Goal: Obtain resource: Download file/media

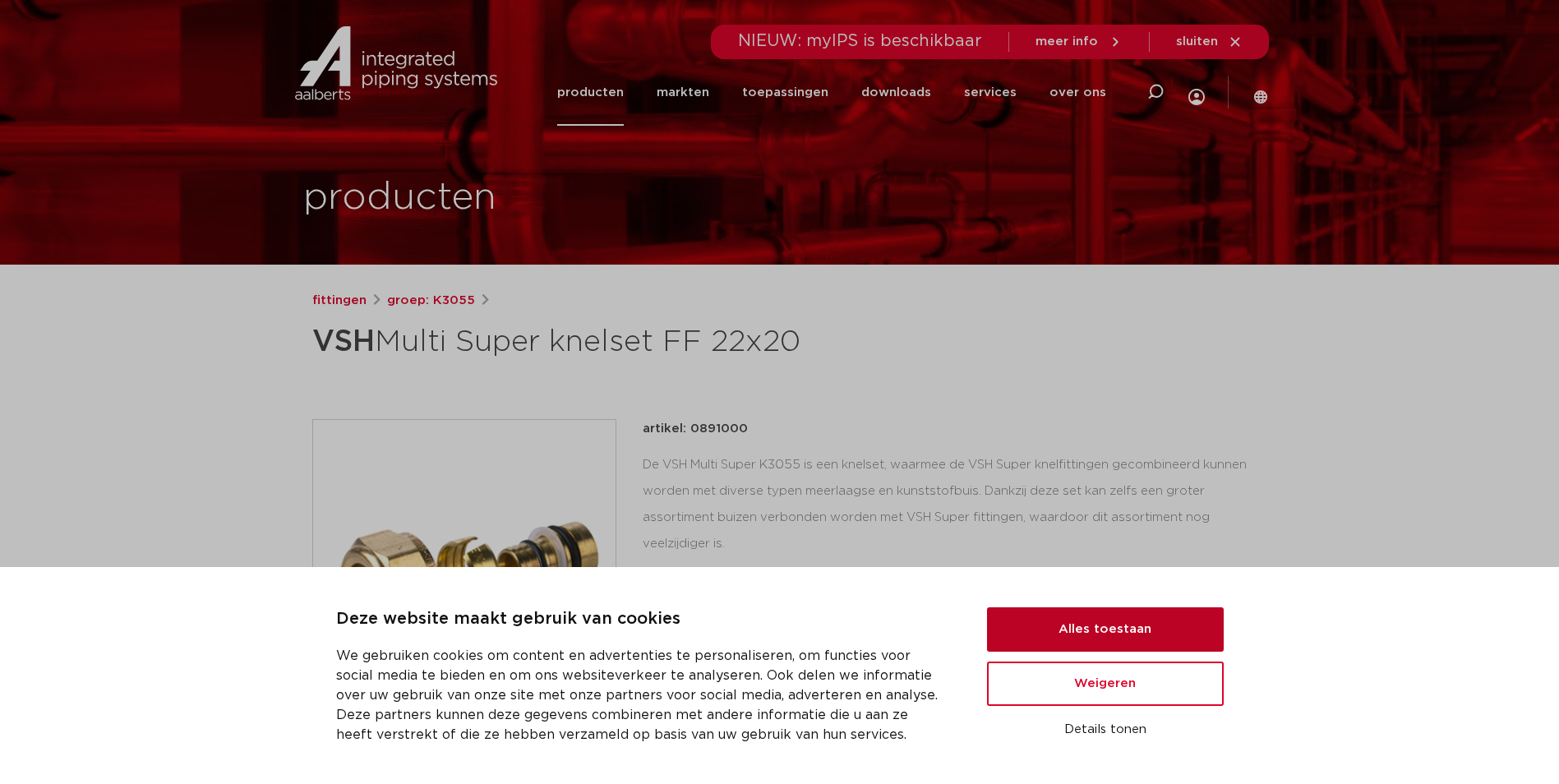
click at [1076, 629] on button "Alles toestaan" at bounding box center [1105, 629] width 237 height 45
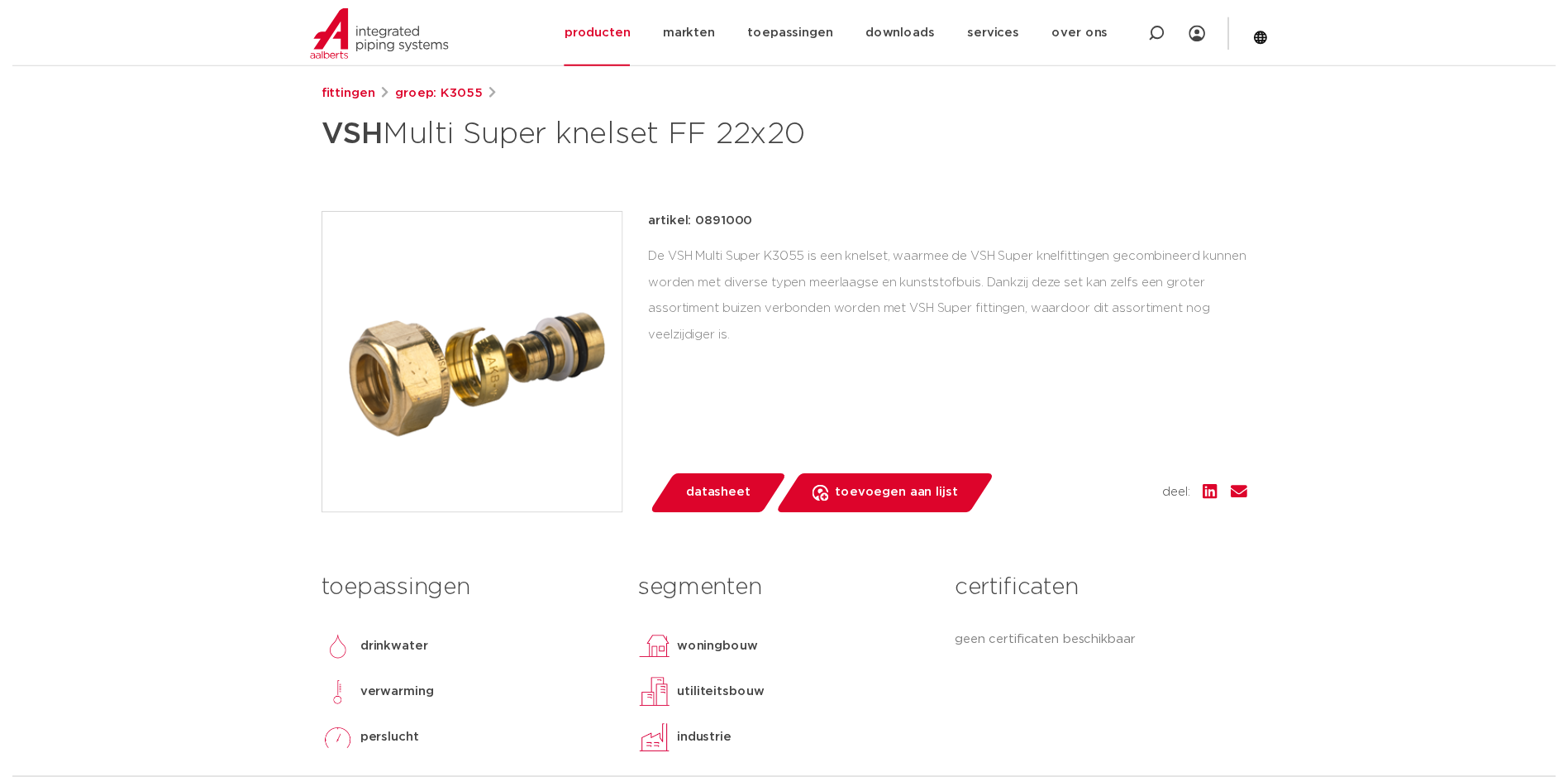
scroll to position [248, 0]
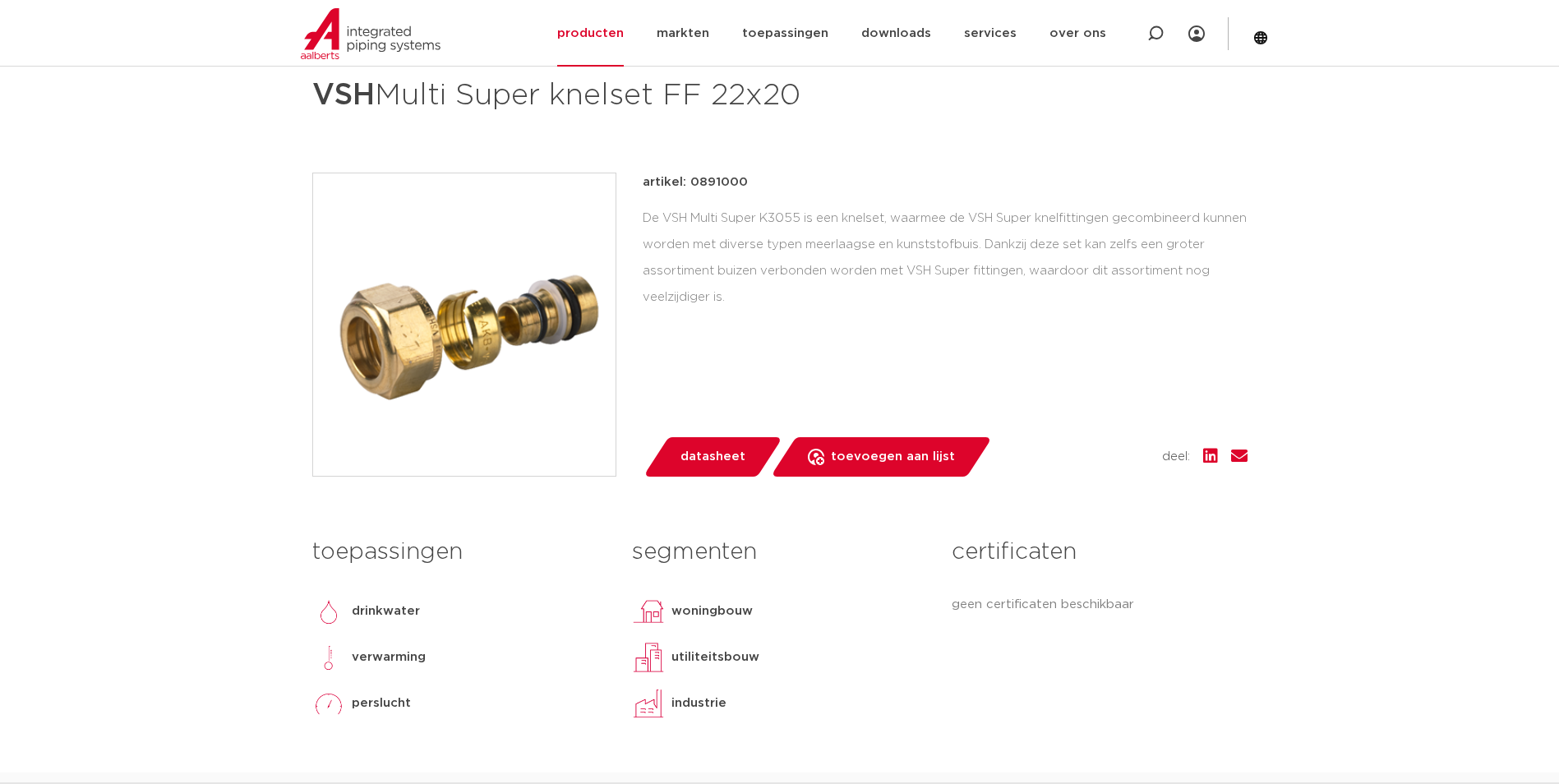
click at [751, 453] on link "datasheet" at bounding box center [713, 456] width 140 height 39
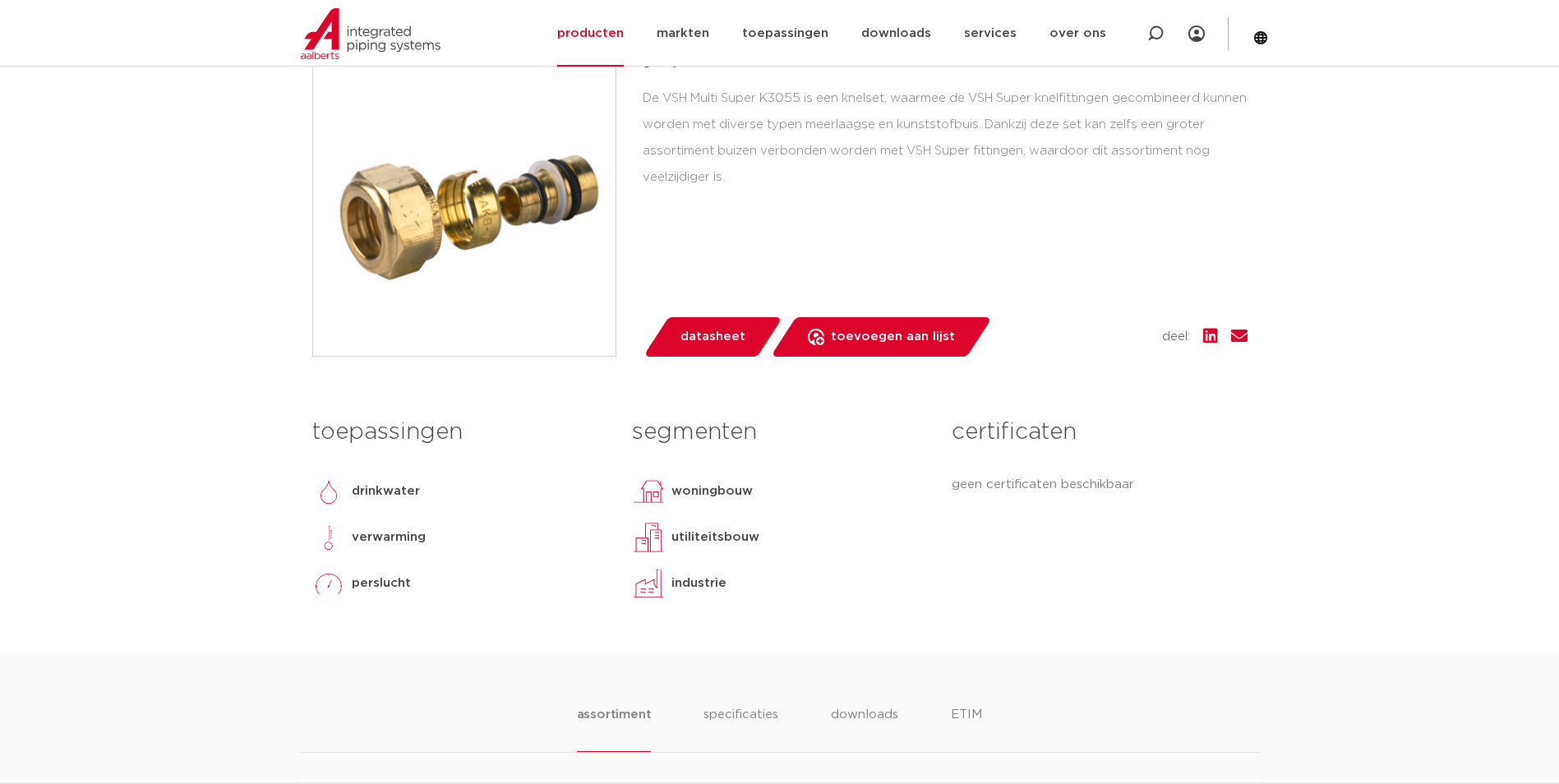
scroll to position [350, 0]
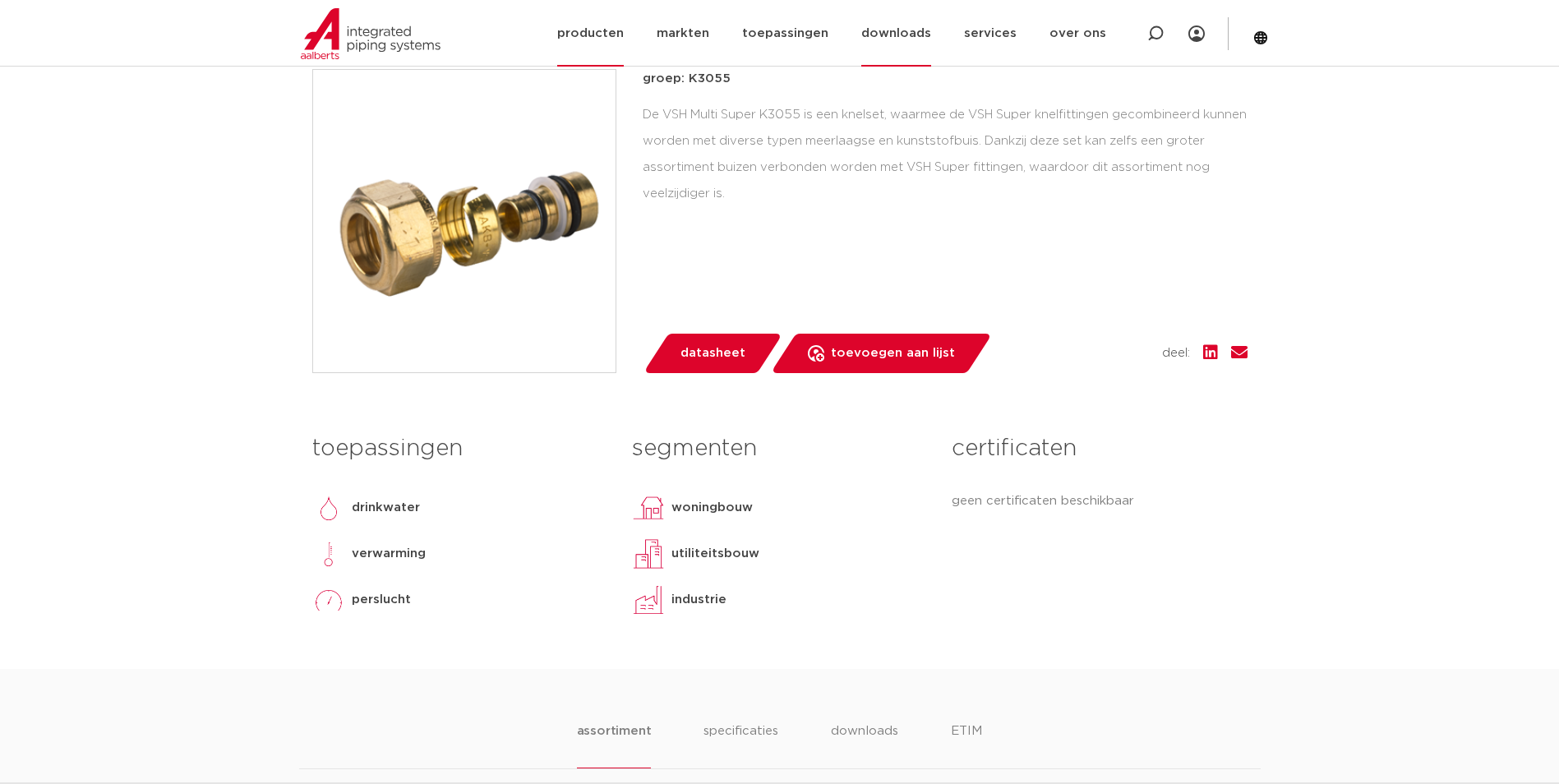
click at [915, 31] on link "downloads" at bounding box center [896, 33] width 70 height 66
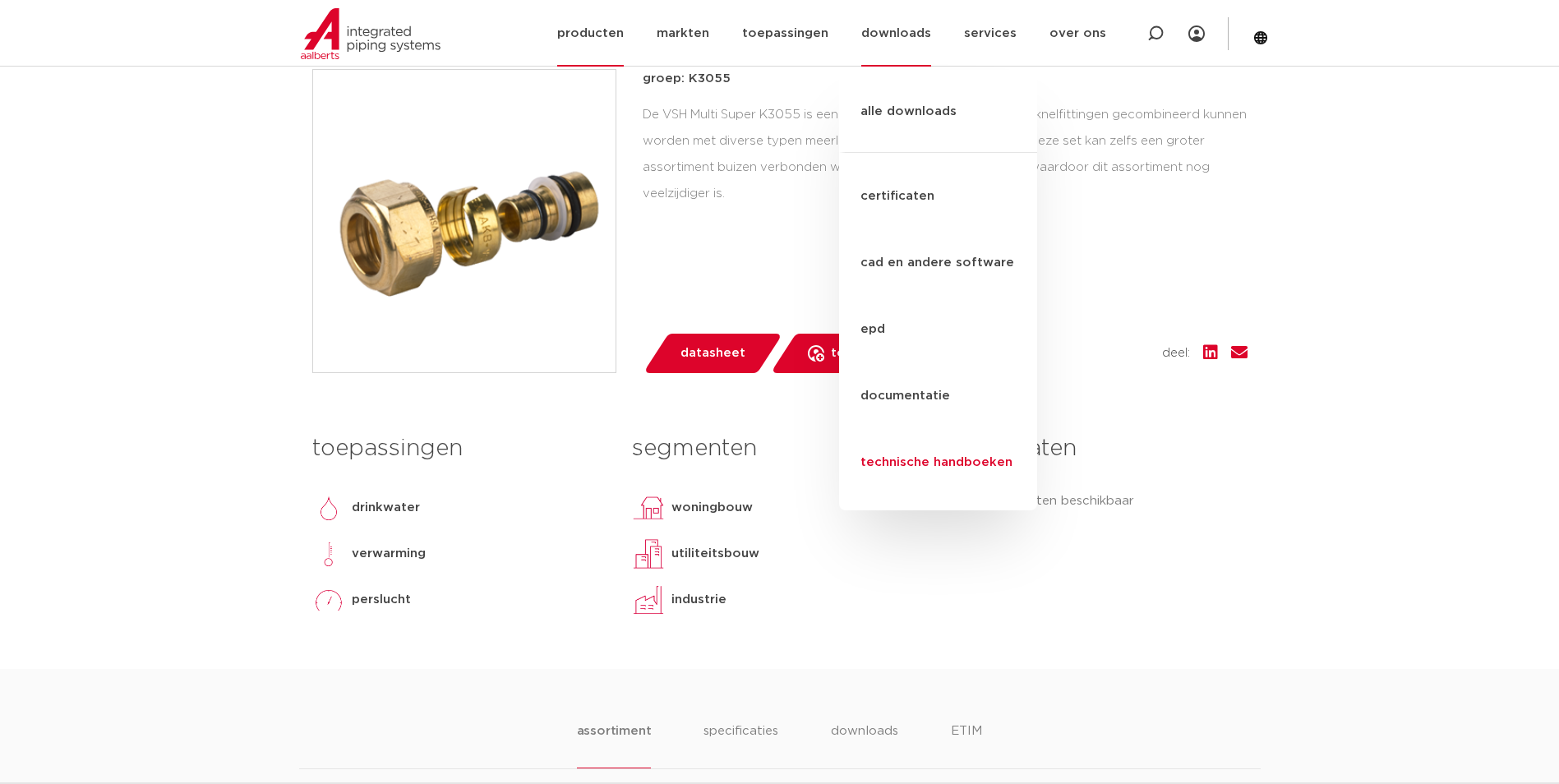
click at [922, 429] on link "technische handboeken" at bounding box center [938, 462] width 198 height 66
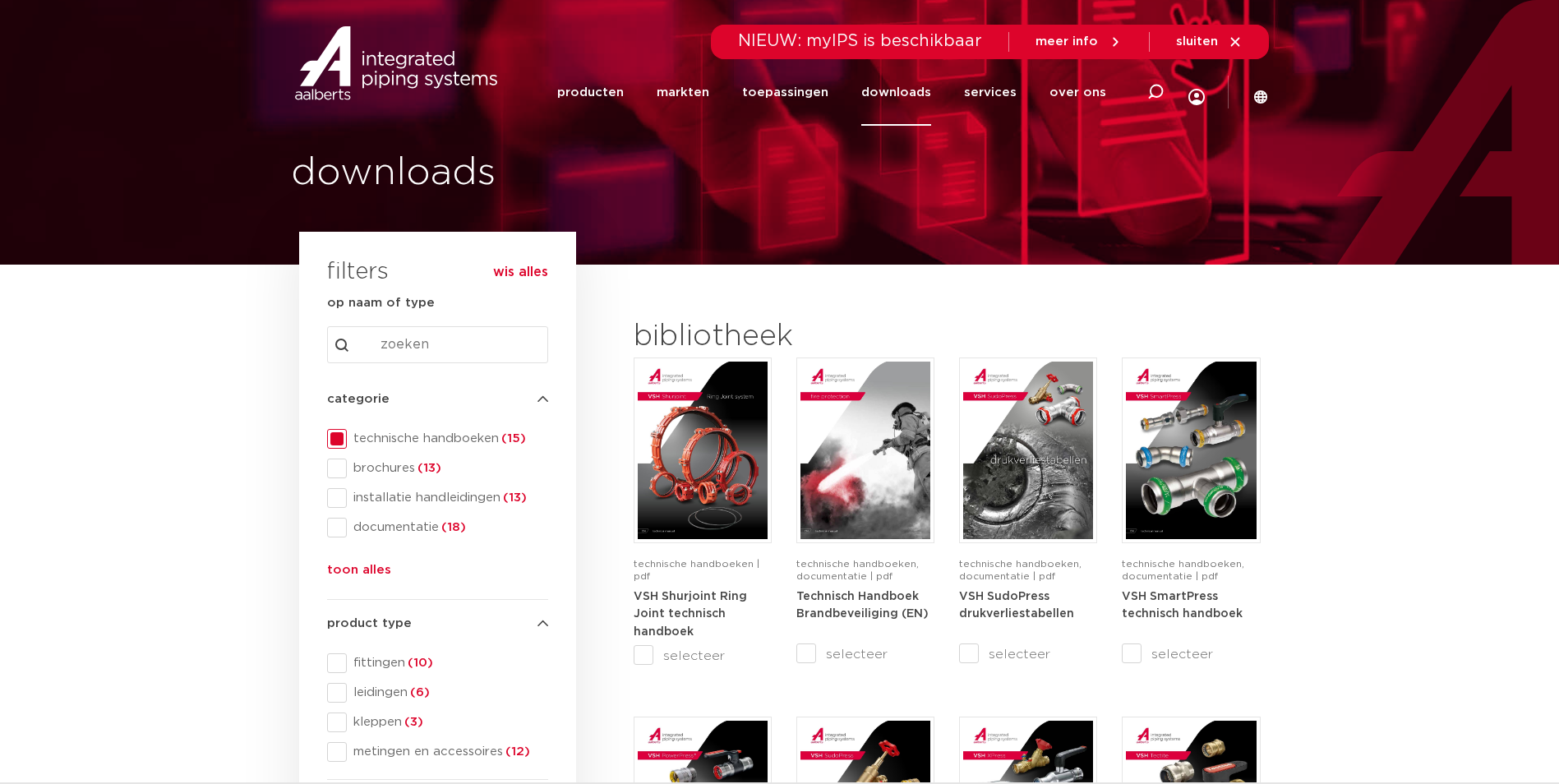
click at [903, 93] on link "downloads" at bounding box center [896, 93] width 70 height 66
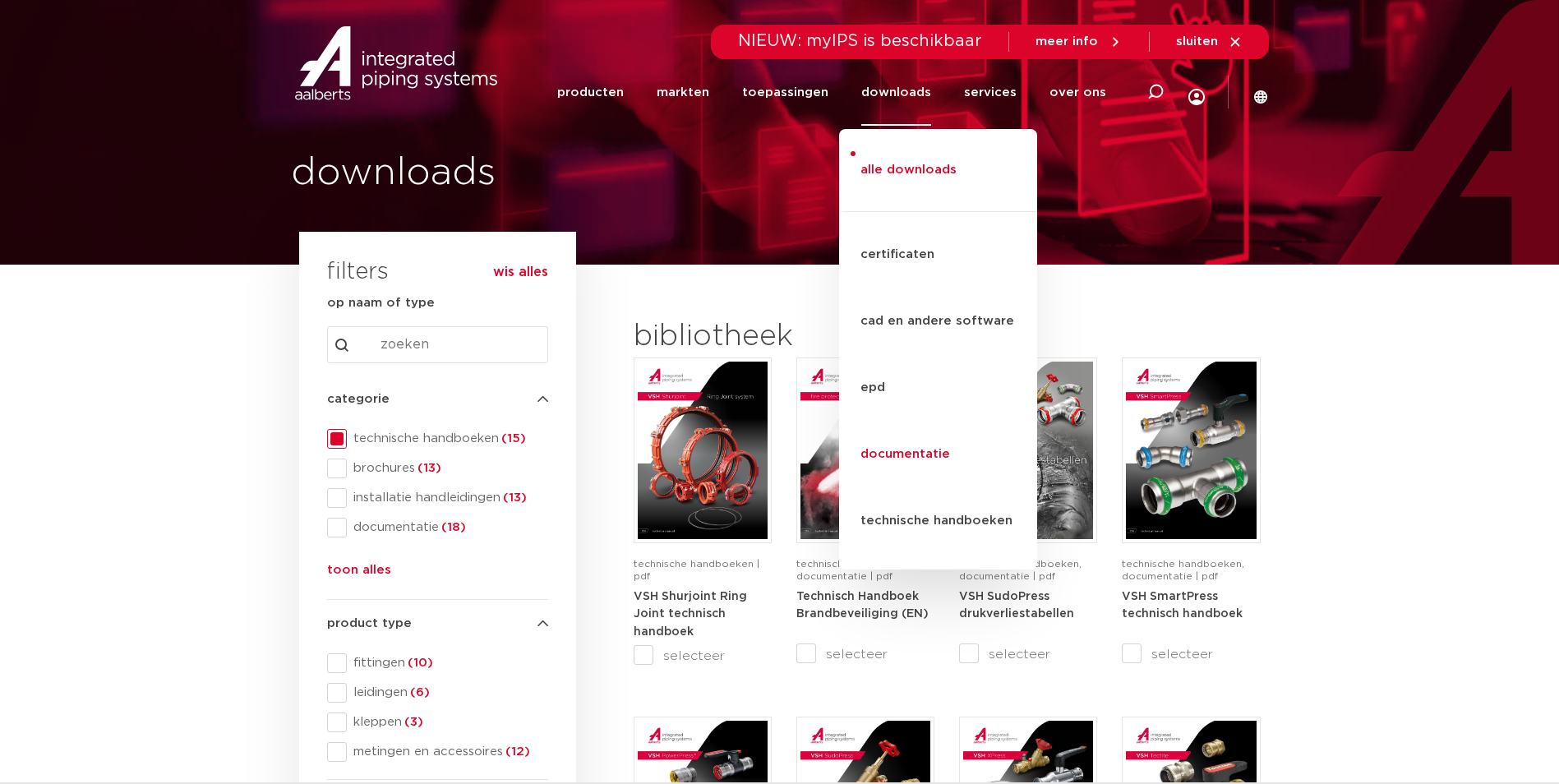
click at [915, 421] on link "documentatie" at bounding box center [938, 454] width 198 height 66
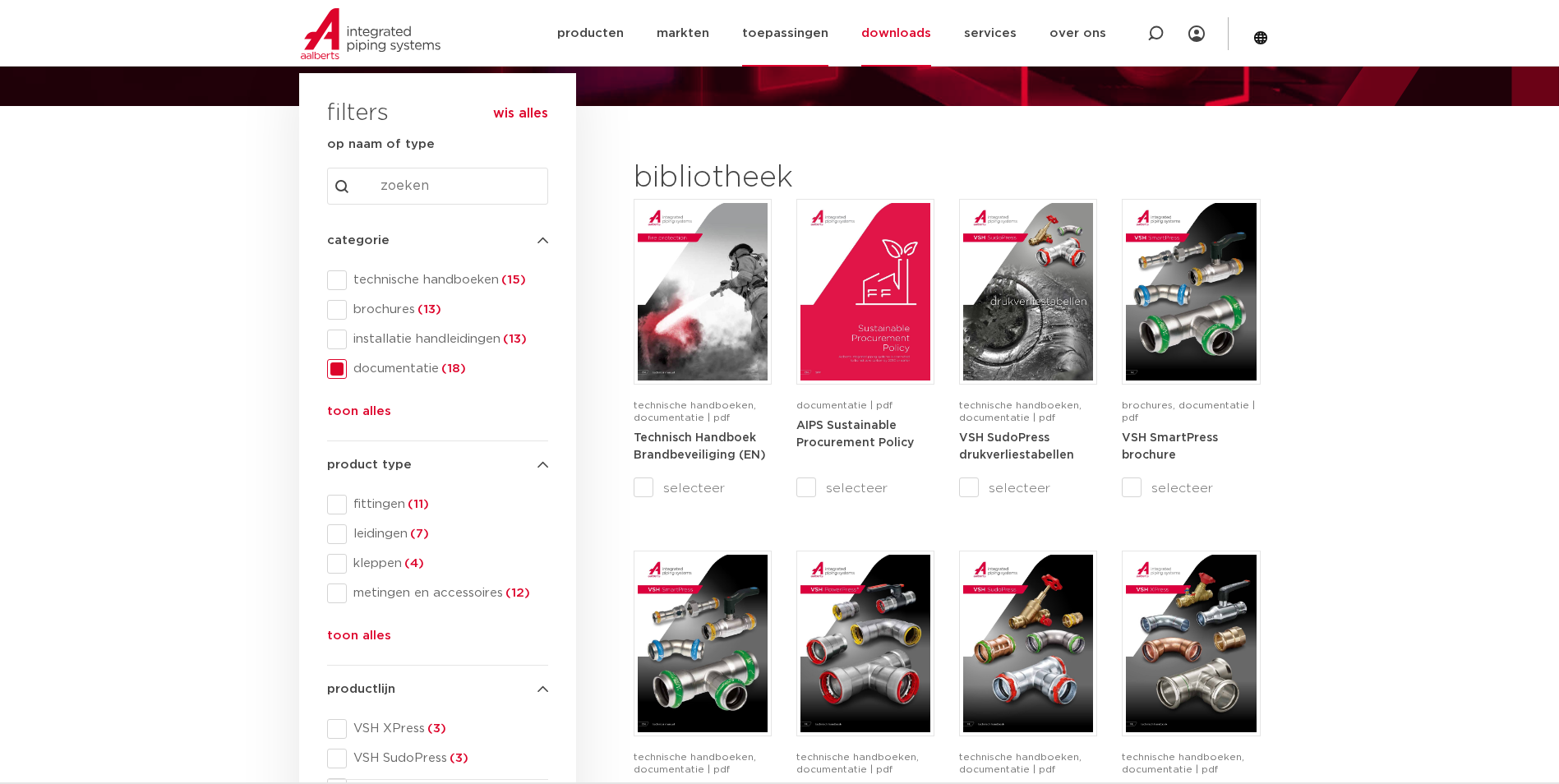
scroll to position [129, 0]
